Goal: Find specific page/section: Find specific page/section

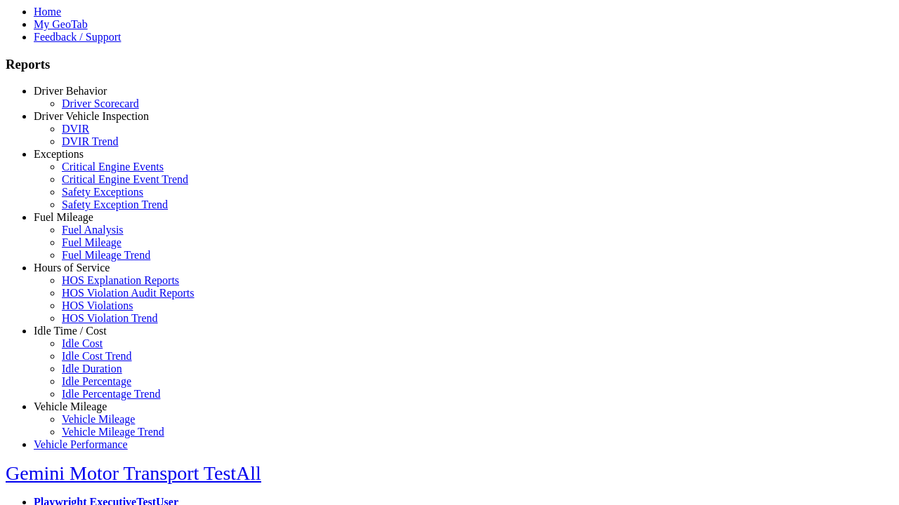
click at [81, 337] on link "Idle Time / Cost" at bounding box center [70, 331] width 73 height 12
click at [91, 350] on link "Idle Cost" at bounding box center [82, 344] width 41 height 12
type input "****"
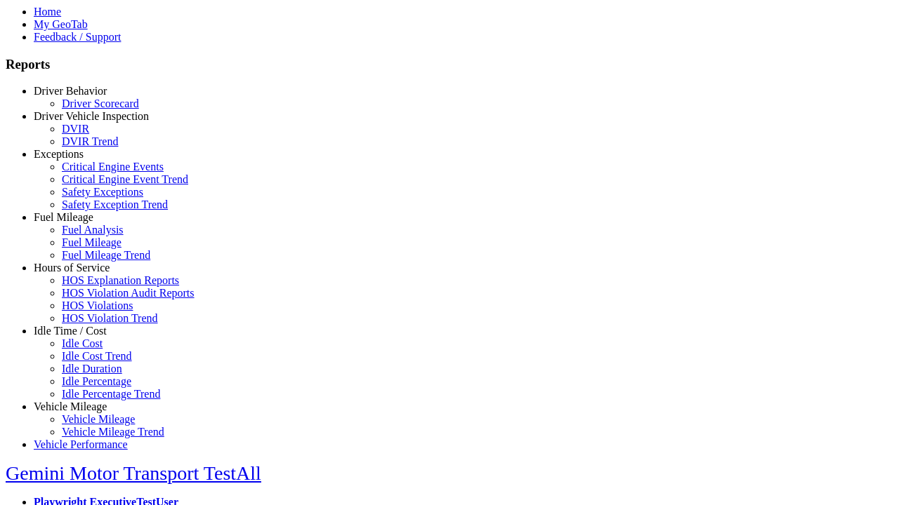
type input "****"
